Goal: Task Accomplishment & Management: Manage account settings

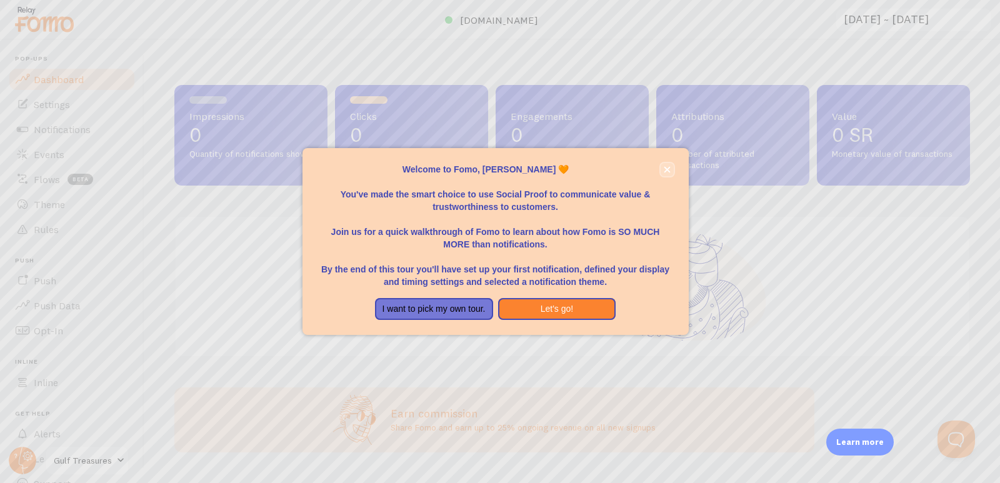
click at [661, 166] on button "close," at bounding box center [667, 169] width 13 height 13
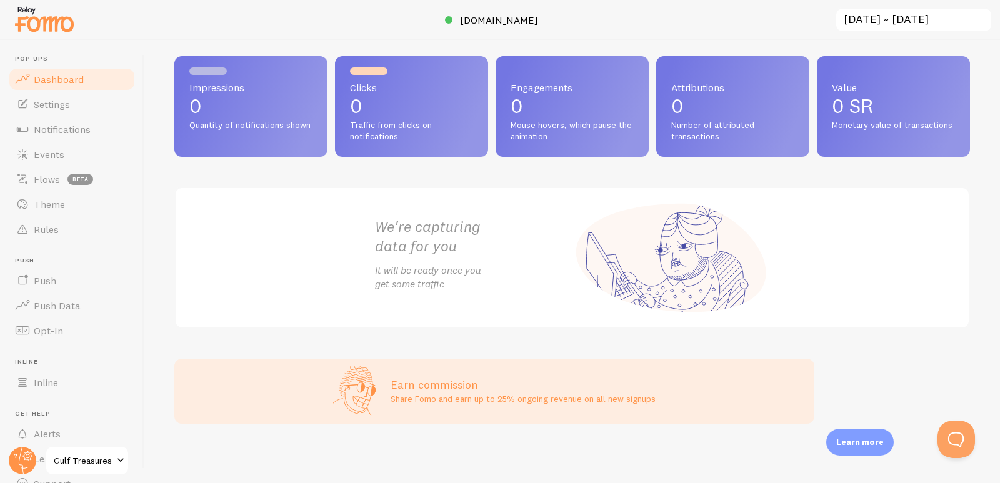
scroll to position [29, 0]
click at [61, 104] on span "Settings" at bounding box center [52, 104] width 36 height 13
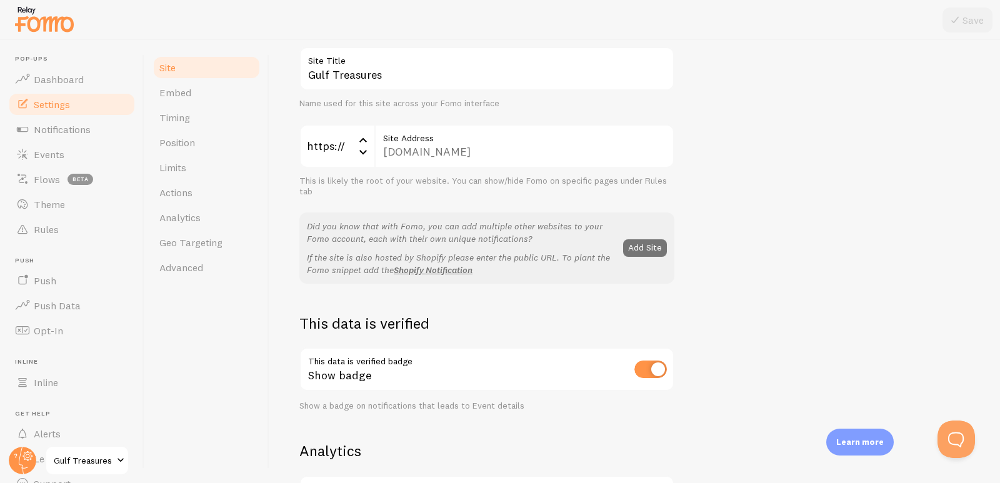
scroll to position [88, 0]
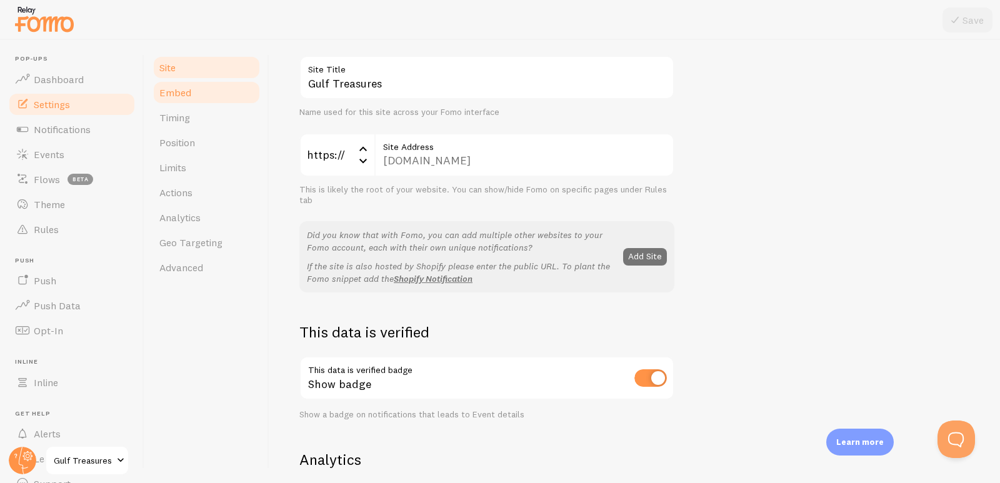
click at [175, 95] on span "Embed" at bounding box center [175, 92] width 32 height 13
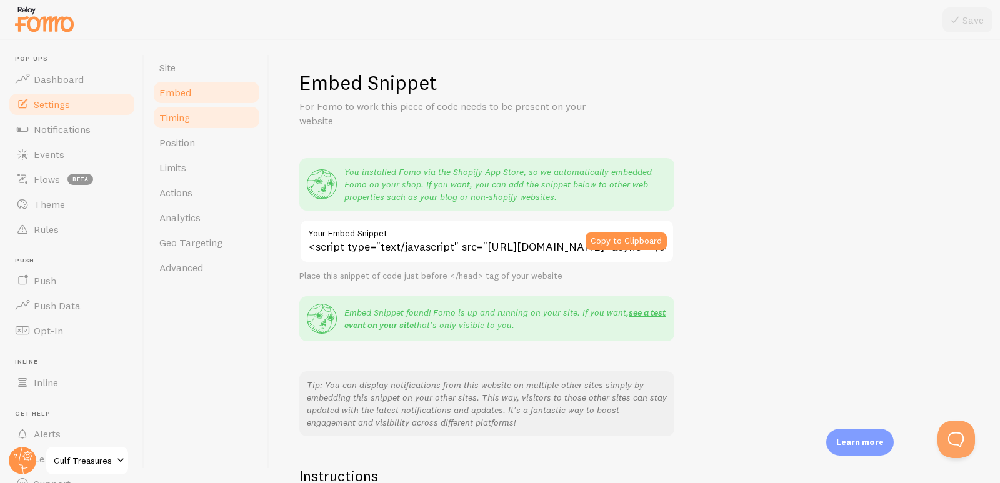
click at [177, 111] on span "Timing" at bounding box center [174, 117] width 31 height 13
